Goal: Communication & Community: Answer question/provide support

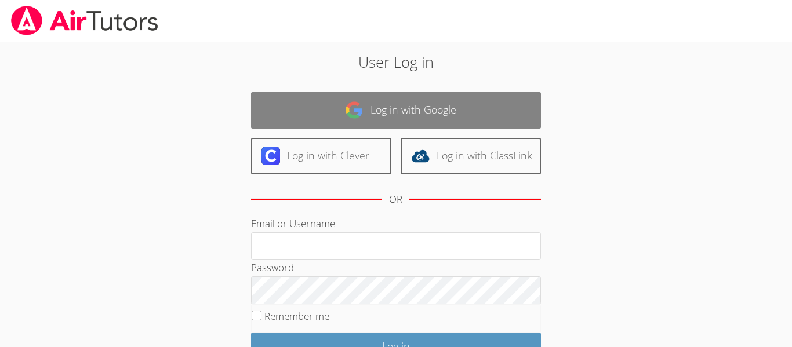
click at [329, 108] on link "Log in with Google" at bounding box center [396, 110] width 290 height 37
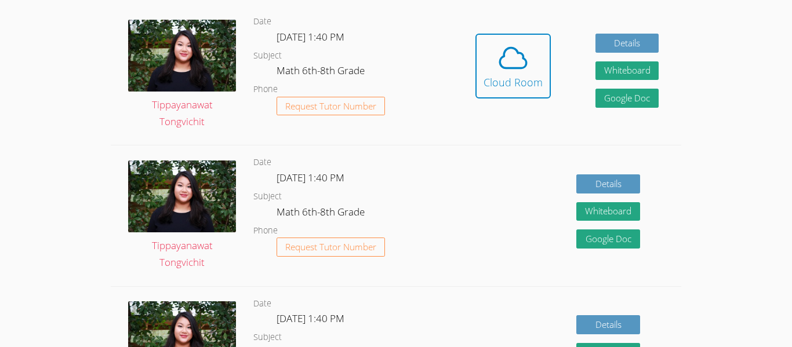
scroll to position [324, 0]
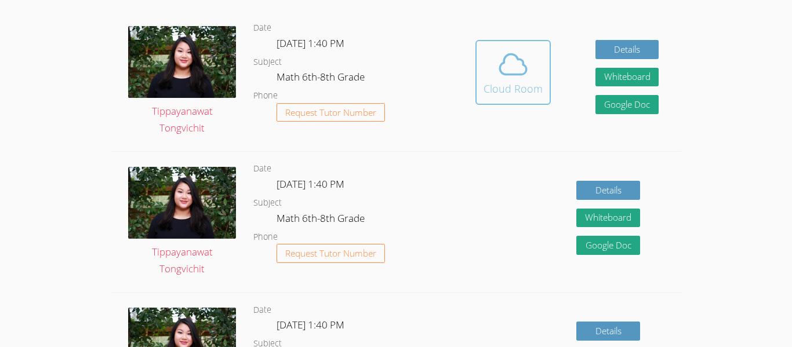
click at [505, 79] on icon at bounding box center [513, 64] width 32 height 32
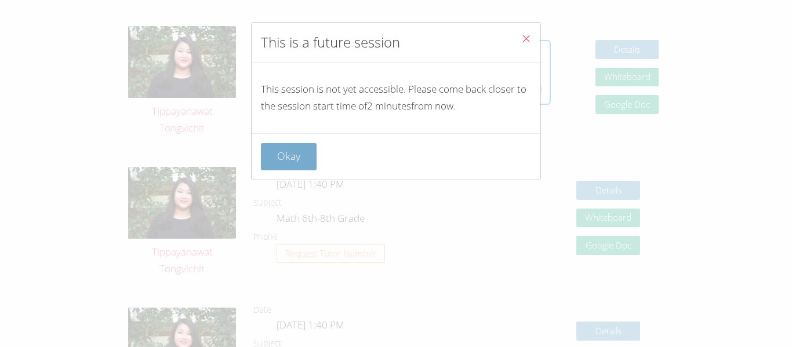
click at [306, 151] on button "Okay" at bounding box center [289, 156] width 56 height 27
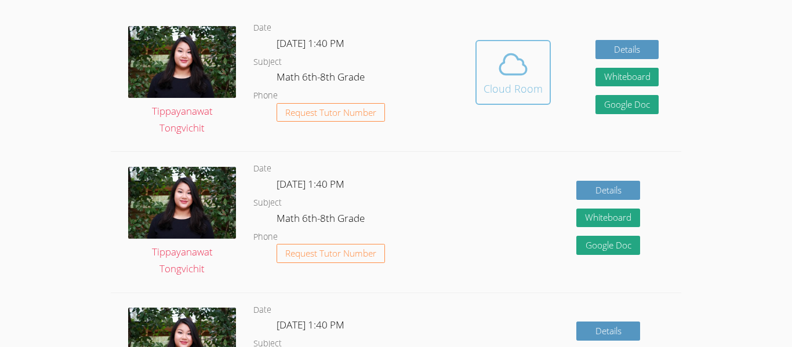
click at [489, 64] on span at bounding box center [512, 64] width 59 height 32
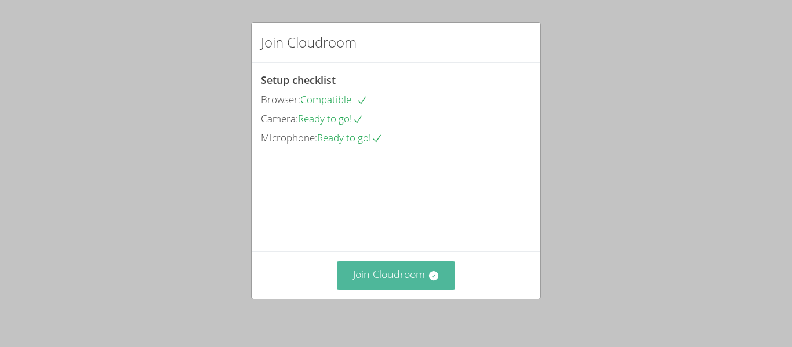
click at [438, 267] on button "Join Cloudroom" at bounding box center [396, 275] width 119 height 28
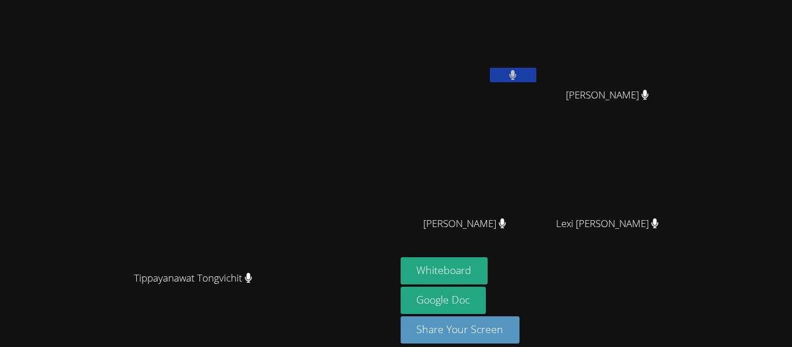
click at [516, 78] on icon at bounding box center [512, 75] width 7 height 10
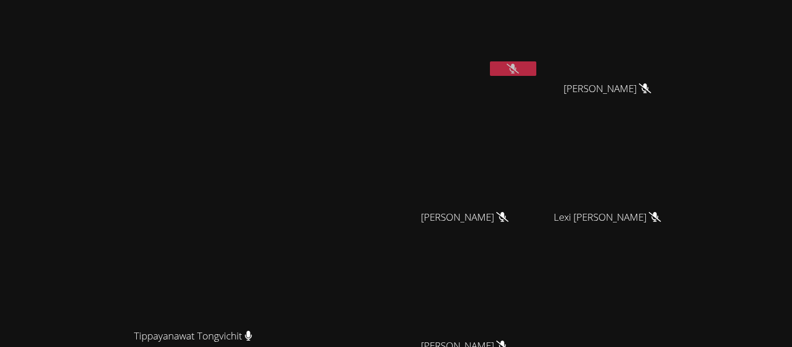
scroll to position [141, 0]
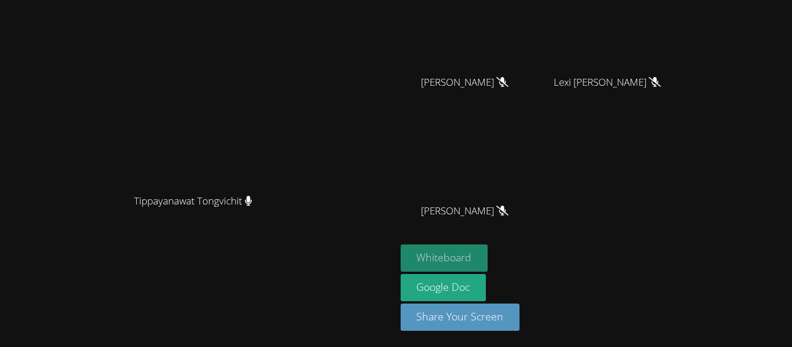
click at [488, 258] on button "Whiteboard" at bounding box center [445, 258] width 88 height 27
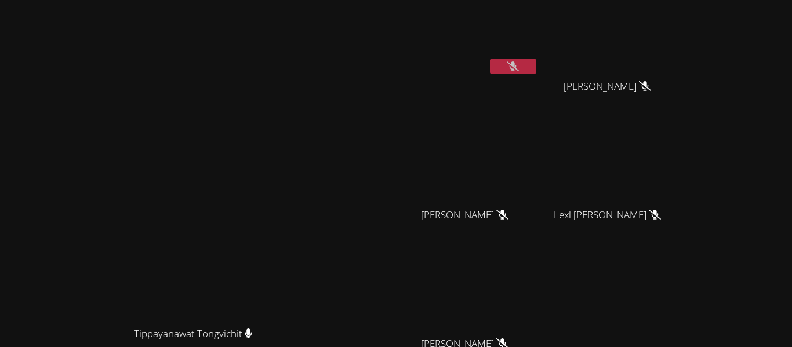
scroll to position [0, 0]
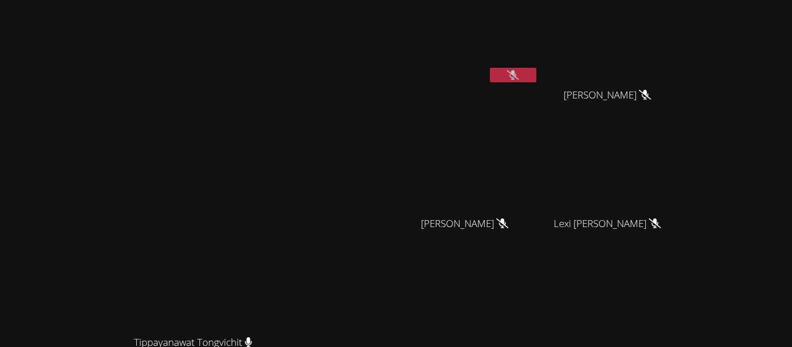
click at [538, 65] on video at bounding box center [470, 44] width 138 height 78
click at [536, 75] on button at bounding box center [513, 75] width 46 height 14
click at [536, 70] on button at bounding box center [513, 75] width 46 height 14
click at [519, 71] on icon at bounding box center [513, 75] width 12 height 10
click at [536, 74] on button at bounding box center [513, 75] width 46 height 14
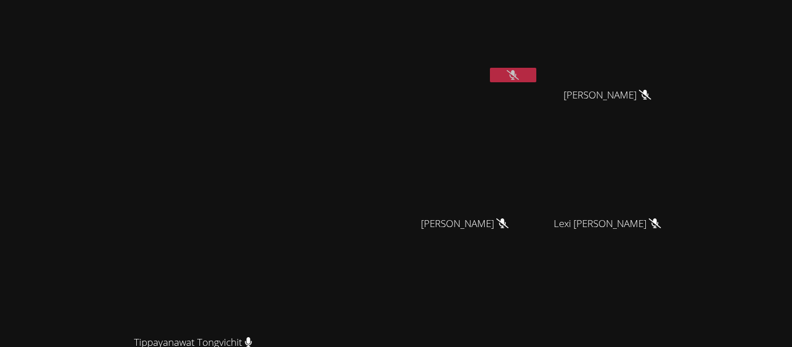
click at [536, 68] on button at bounding box center [513, 75] width 46 height 14
click at [536, 75] on button at bounding box center [513, 75] width 46 height 14
click at [536, 77] on button at bounding box center [513, 75] width 46 height 14
click at [536, 72] on button at bounding box center [513, 75] width 46 height 14
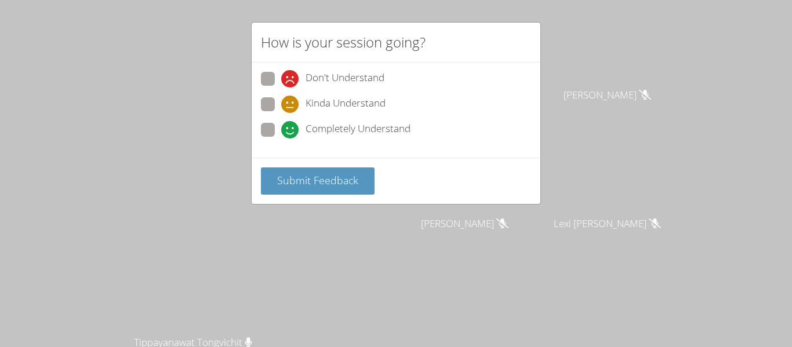
click at [281, 139] on span at bounding box center [281, 139] width 0 height 0
click at [281, 129] on input "Completely Understand" at bounding box center [286, 128] width 10 height 10
radio input "true"
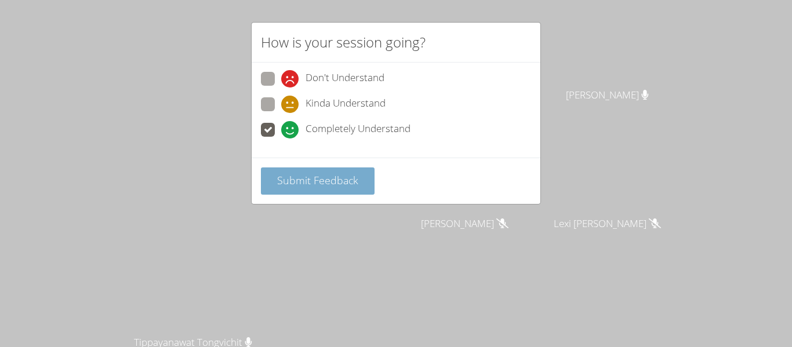
click at [303, 171] on button "Submit Feedback" at bounding box center [318, 181] width 114 height 27
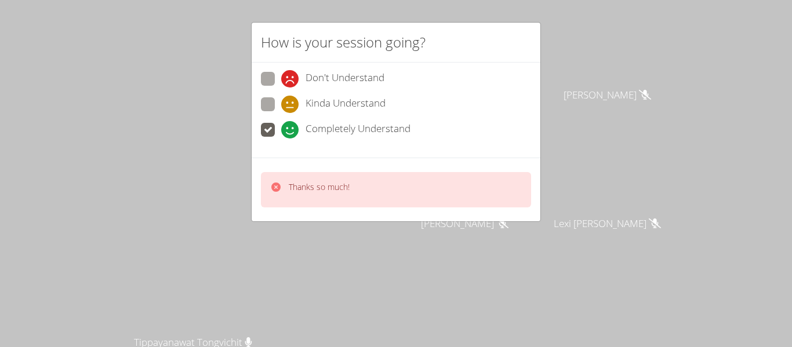
click at [604, 158] on div "How is your session going? Don't Understand Kinda Understand Completely Underst…" at bounding box center [396, 173] width 792 height 347
